Goal: Find specific page/section: Find specific page/section

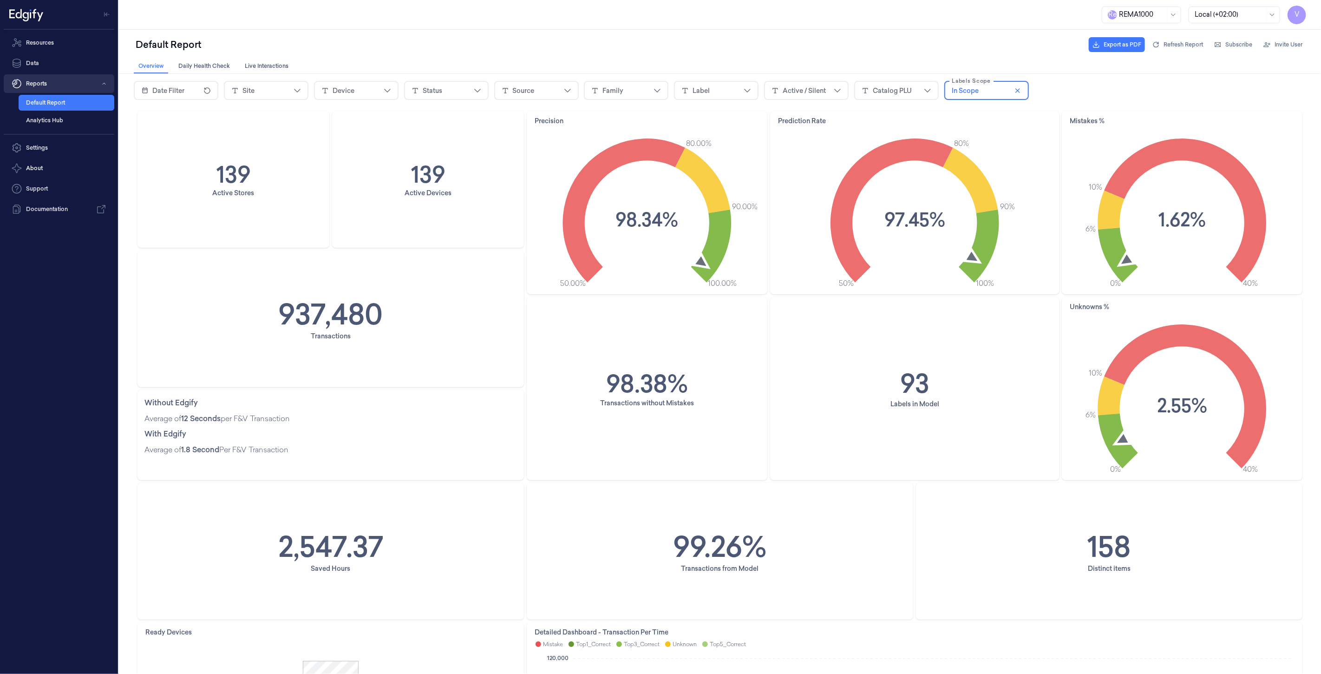
scroll to position [465, 0]
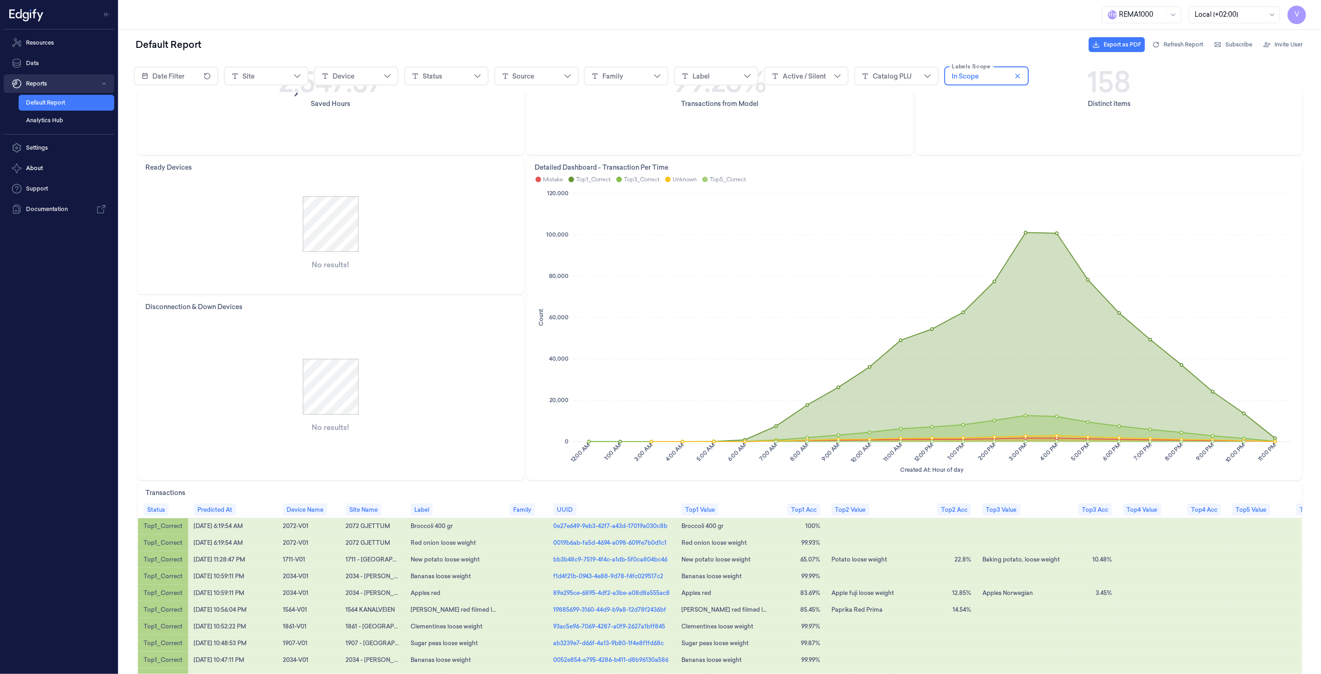
click at [54, 85] on button "Reports" at bounding box center [59, 83] width 111 height 19
click at [52, 46] on link "Resources" at bounding box center [59, 42] width 111 height 19
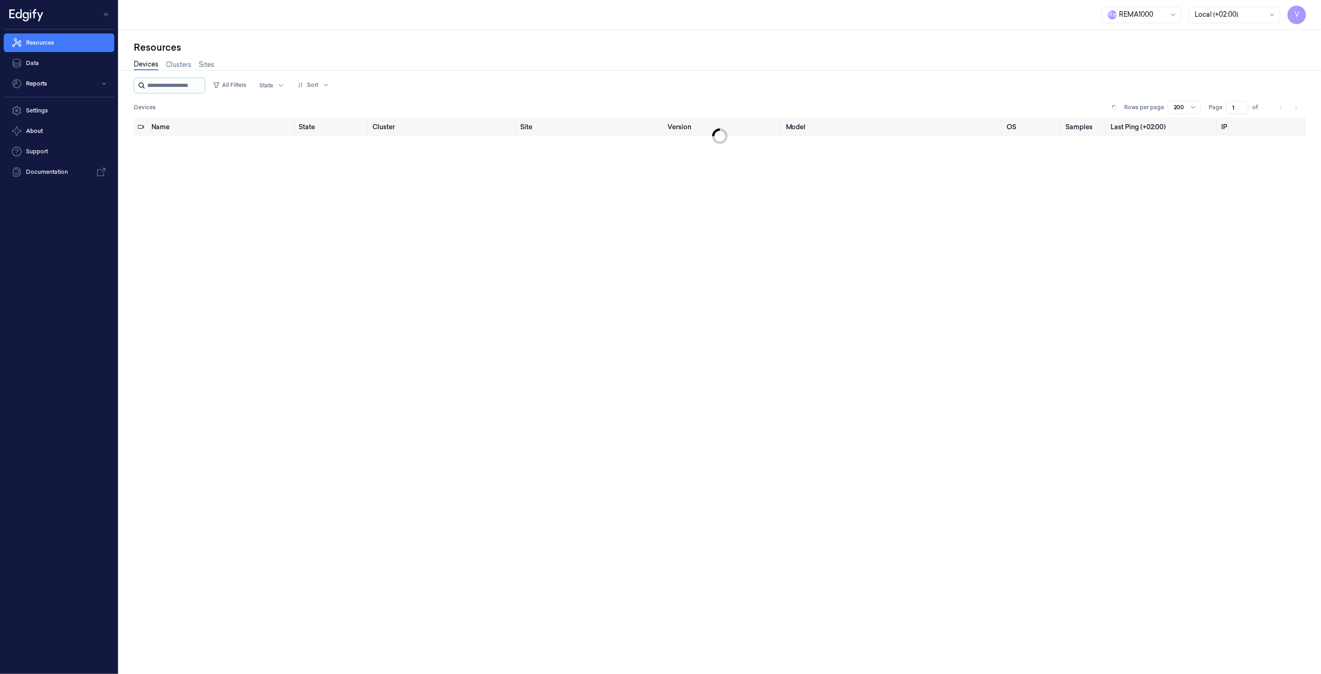
click at [164, 87] on input "string" at bounding box center [175, 85] width 56 height 15
type input "****"
click at [184, 86] on input "string" at bounding box center [175, 85] width 56 height 15
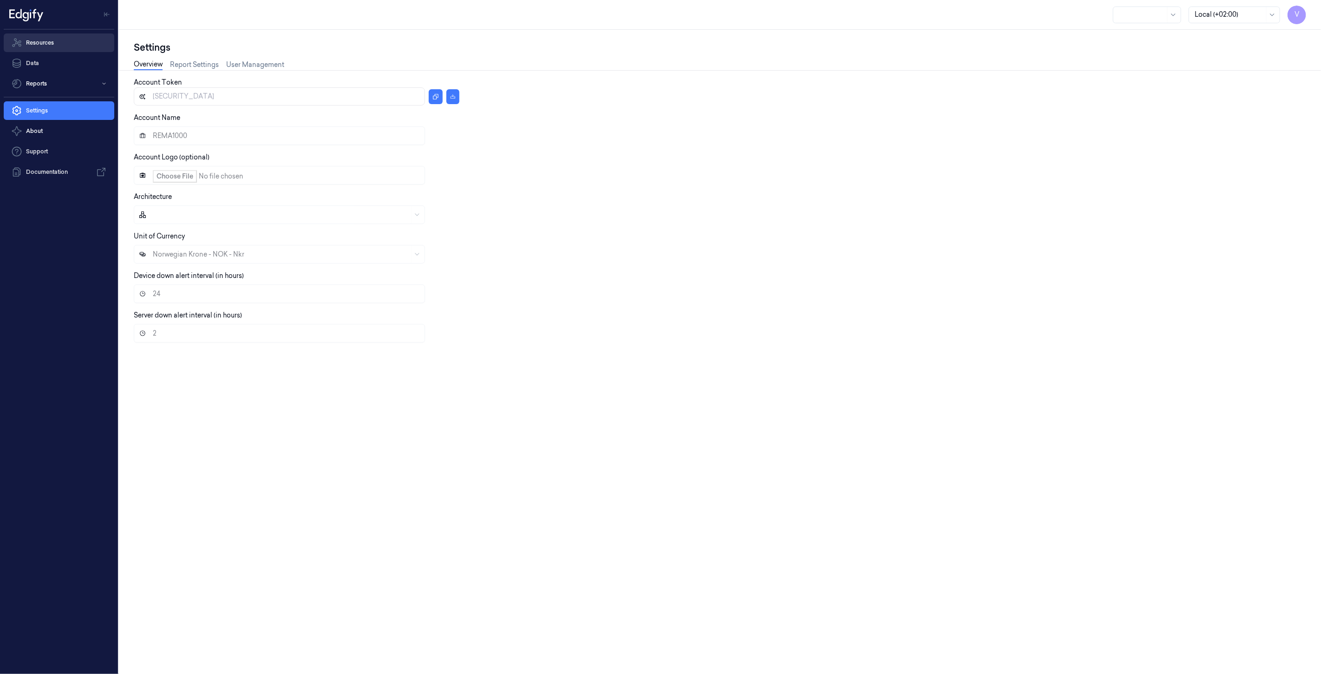
click at [57, 42] on link "Resources" at bounding box center [59, 42] width 111 height 19
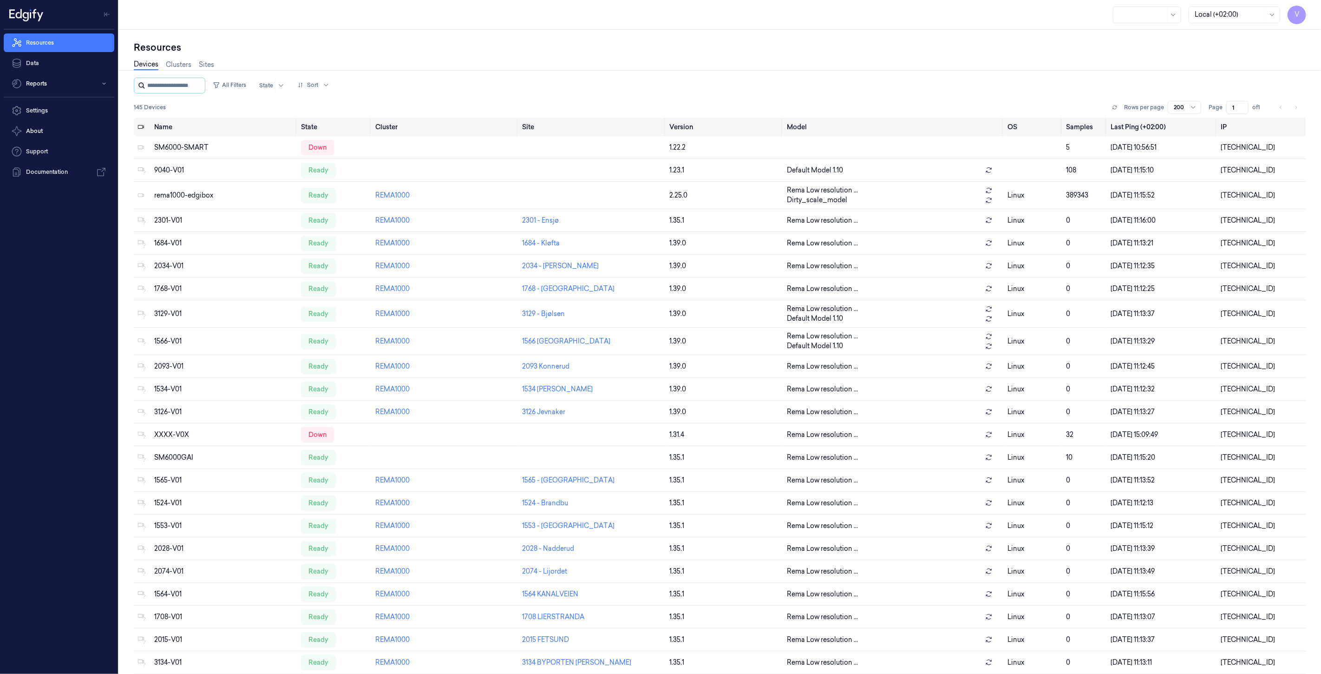
click at [186, 86] on input "string" at bounding box center [175, 85] width 56 height 15
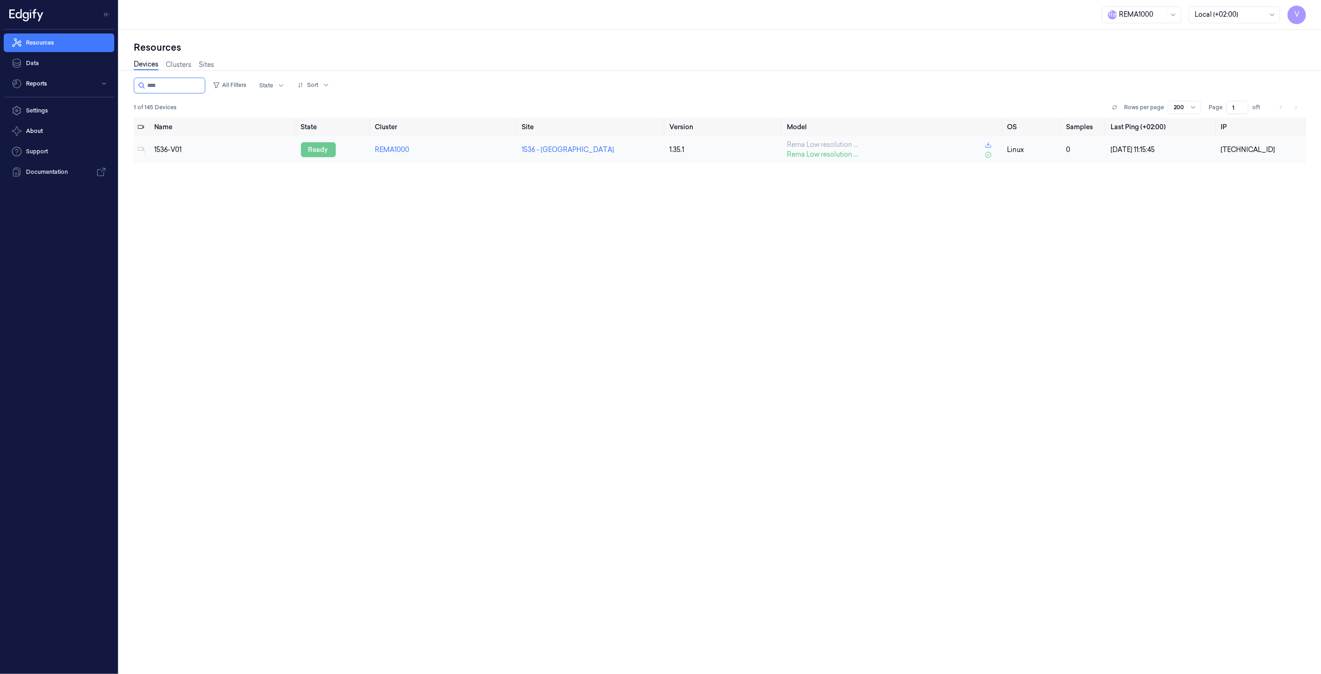
type input "****"
click at [321, 154] on div "ready" at bounding box center [318, 149] width 35 height 15
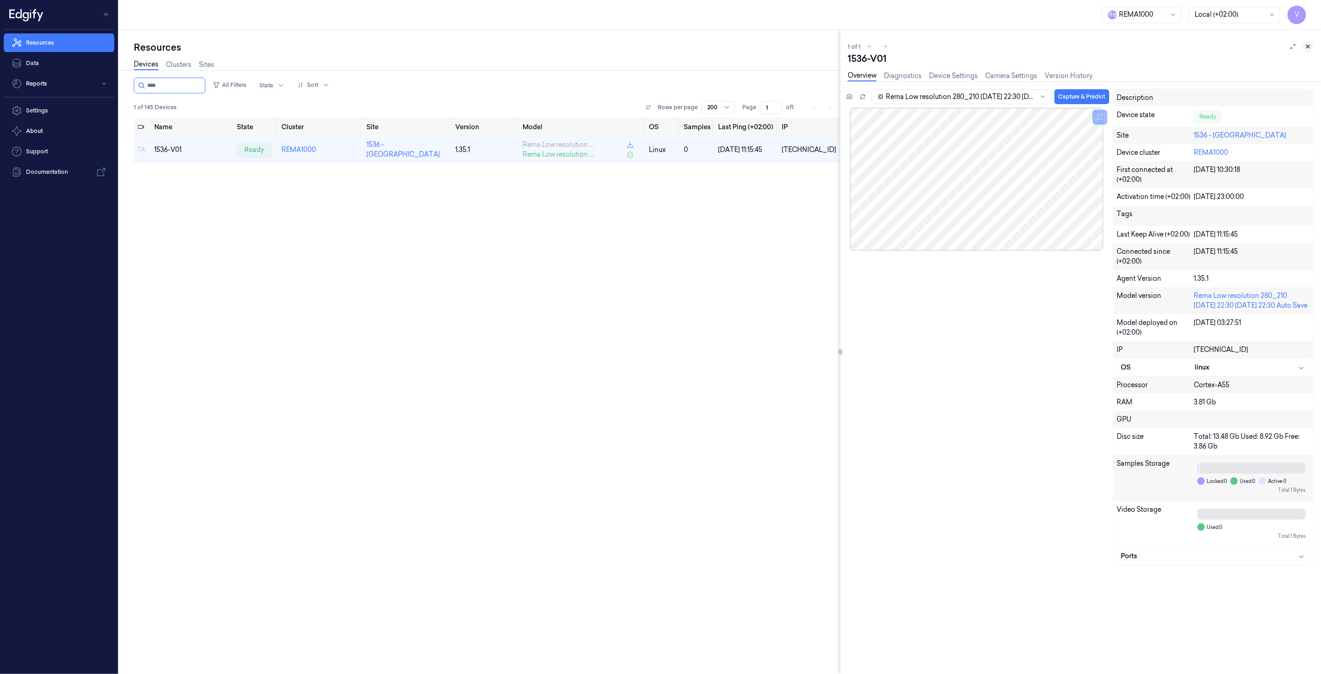
click at [1311, 47] on icon at bounding box center [1308, 46] width 7 height 7
